Goal: Transaction & Acquisition: Obtain resource

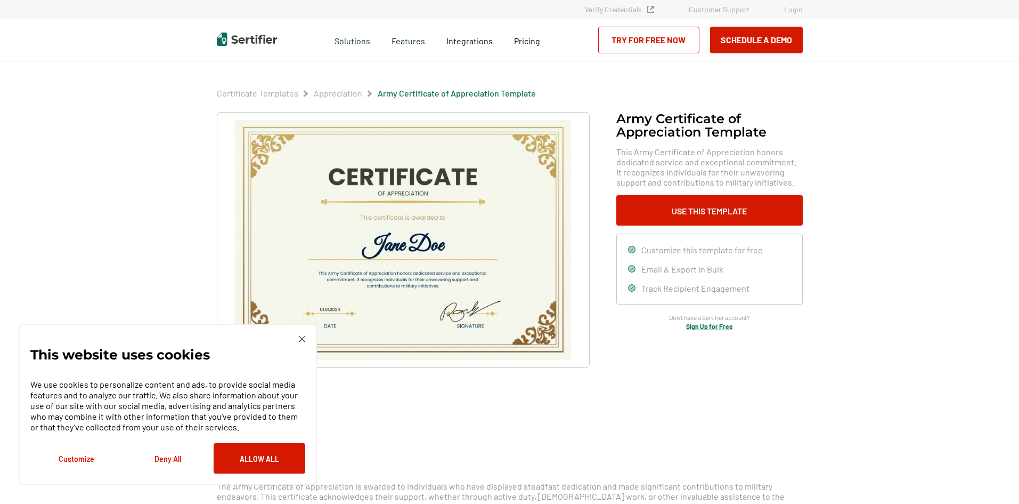
click at [302, 339] on img at bounding box center [302, 339] width 6 height 6
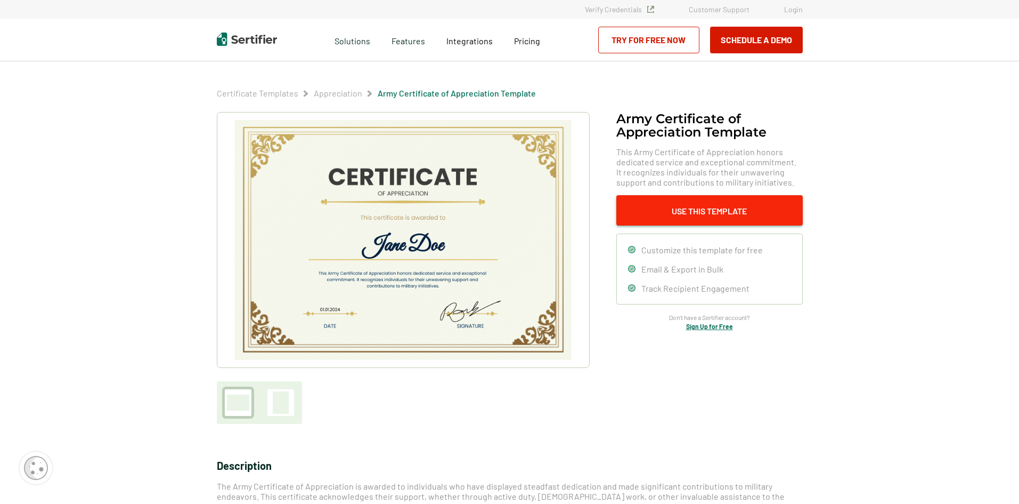
click at [653, 208] on button "Use This Template" at bounding box center [710, 210] width 187 height 30
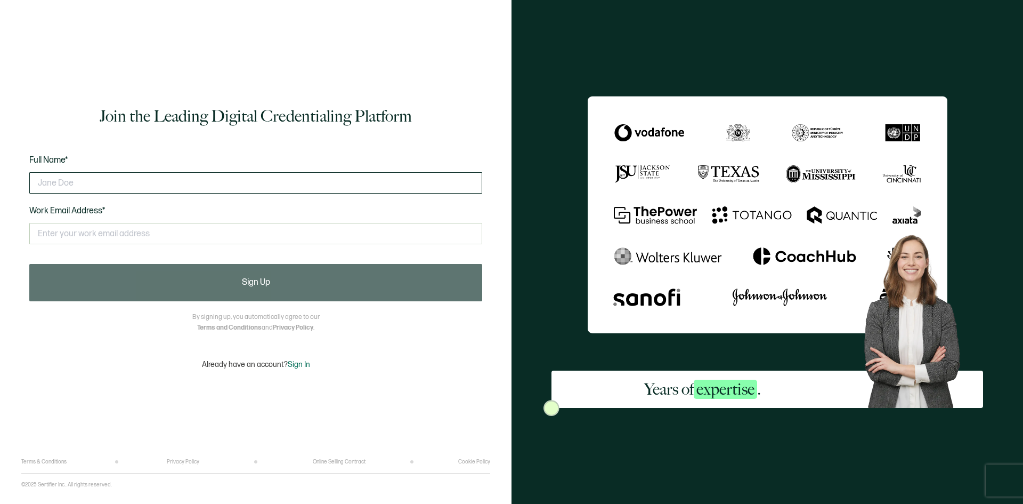
click at [116, 188] on input "text" at bounding box center [255, 182] width 453 height 21
type input "NoriT"
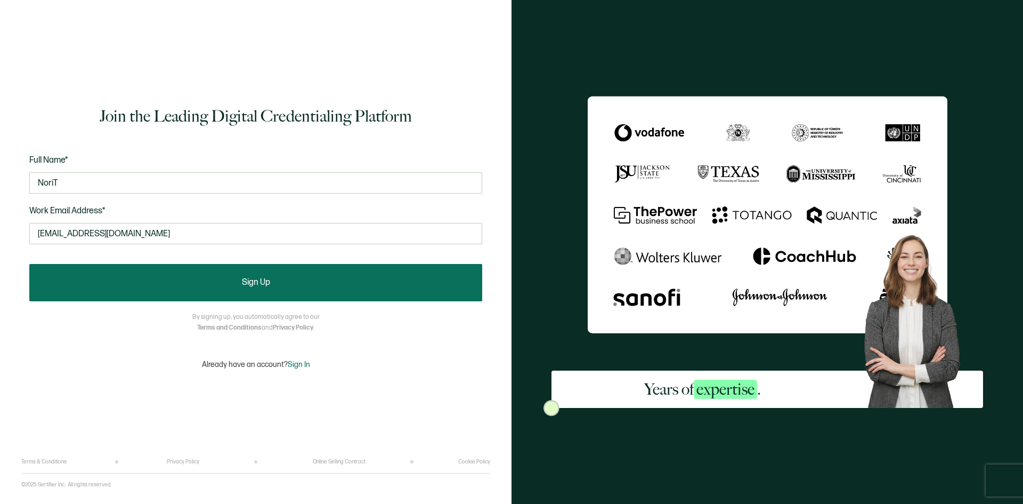
type input "[EMAIL_ADDRESS][DOMAIN_NAME]"
click at [239, 292] on button "Sign Up" at bounding box center [255, 282] width 453 height 37
